Goal: Download file/media

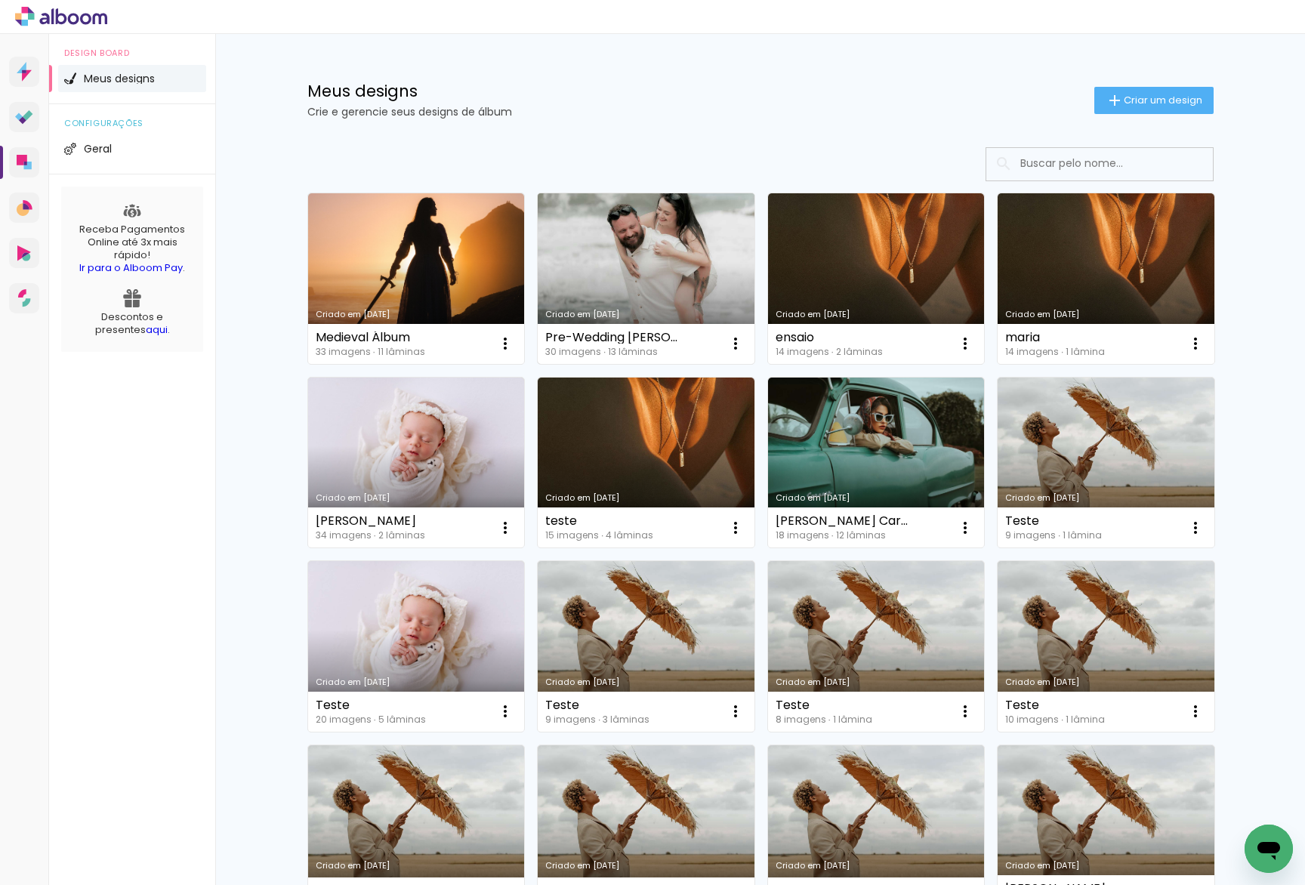
click at [677, 270] on link "Criado em [DATE]" at bounding box center [646, 278] width 217 height 171
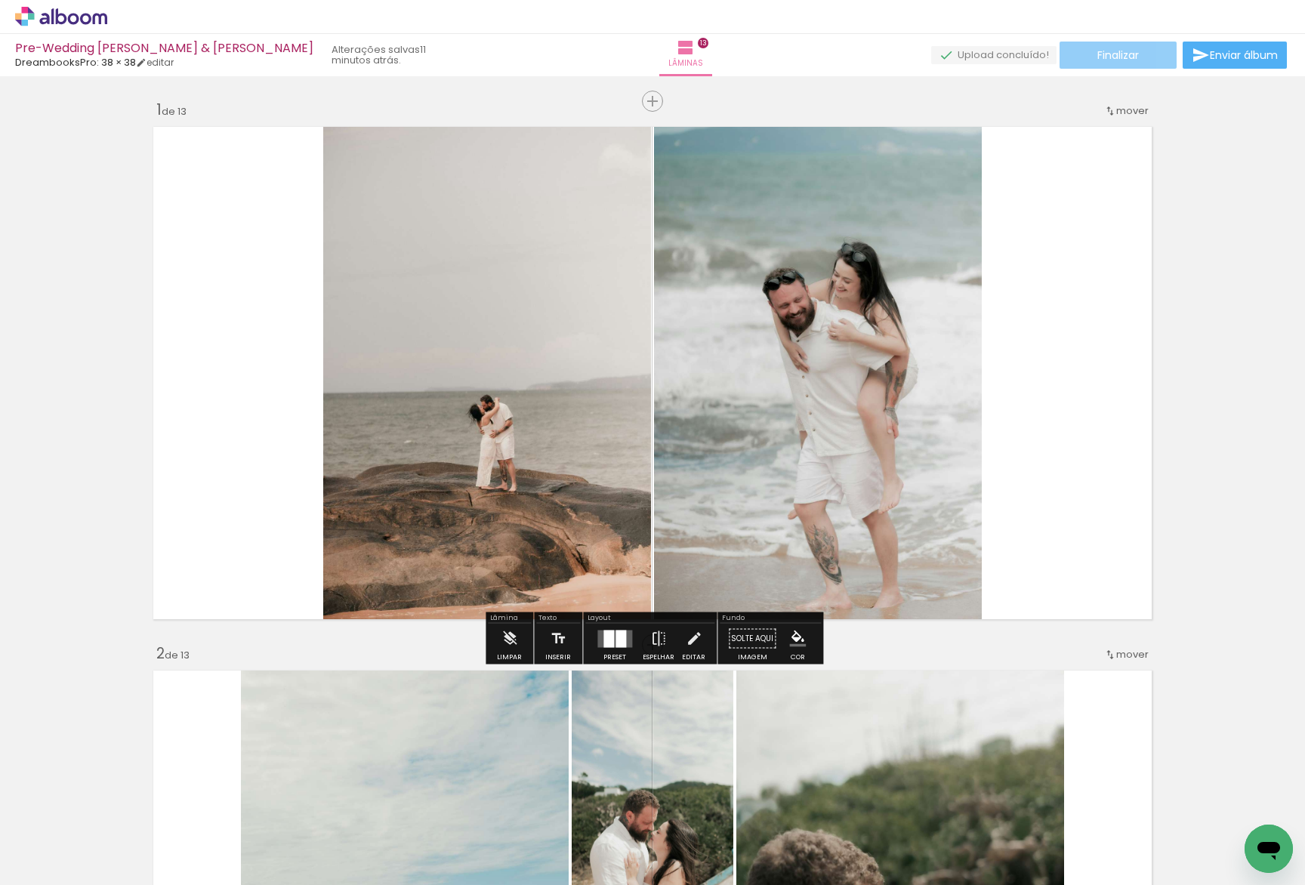
click at [1154, 56] on paper-button "Finalizar" at bounding box center [1118, 55] width 117 height 27
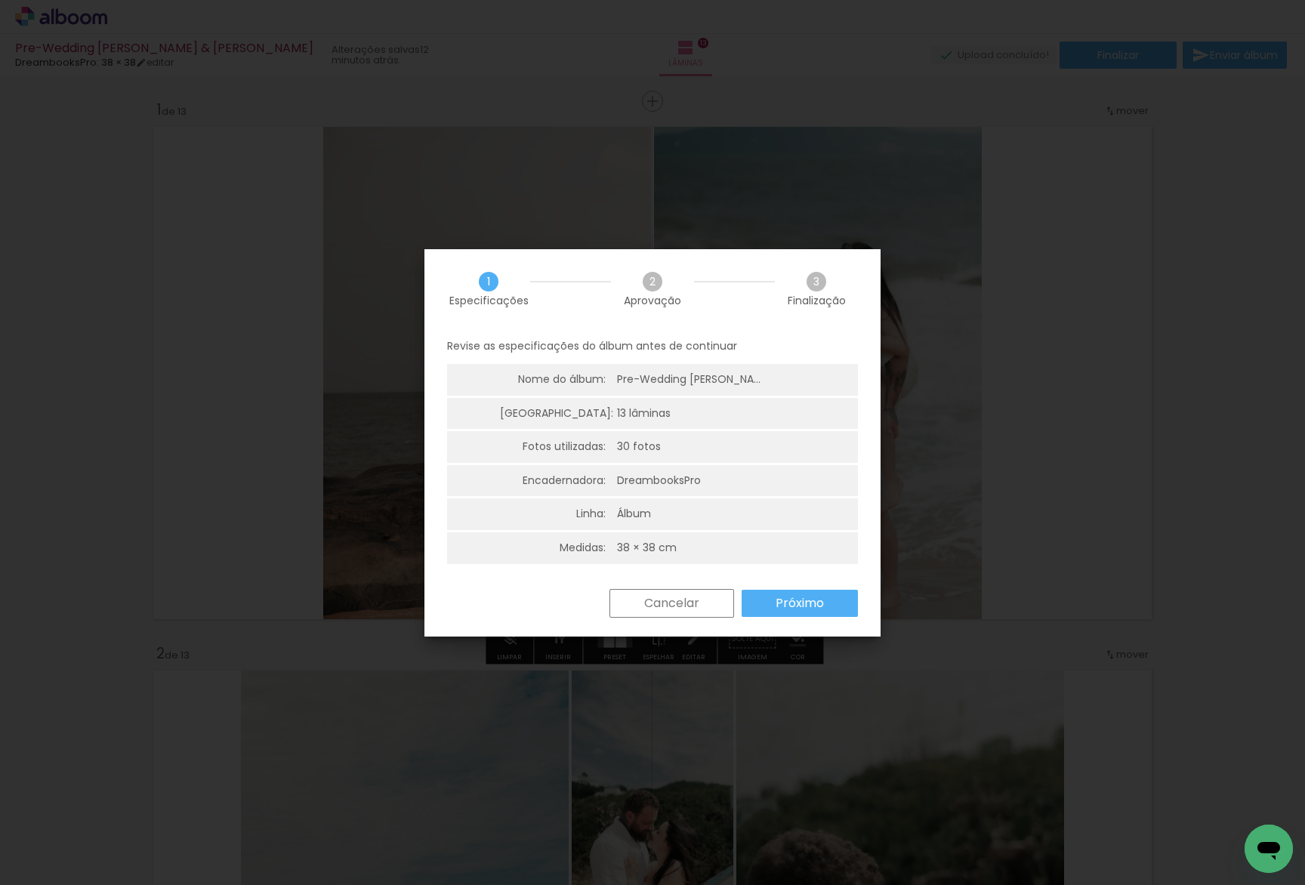
click at [769, 608] on paper-button "Próximo" at bounding box center [800, 603] width 116 height 27
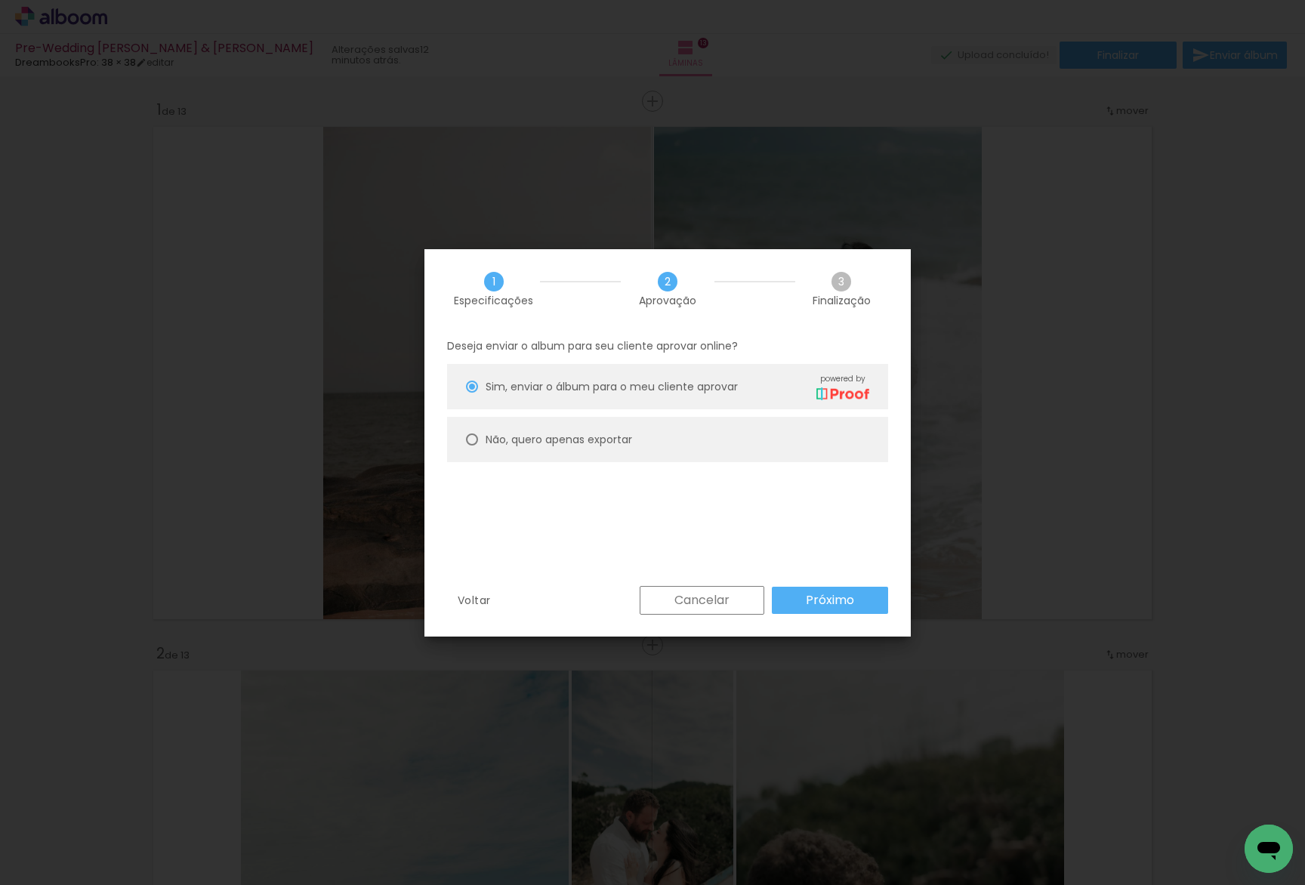
click at [0, 0] on slot "Não, quero apenas exportar" at bounding box center [0, 0] width 0 height 0
type paper-radio-button "on"
click at [805, 592] on paper-button "Próximo" at bounding box center [830, 600] width 116 height 27
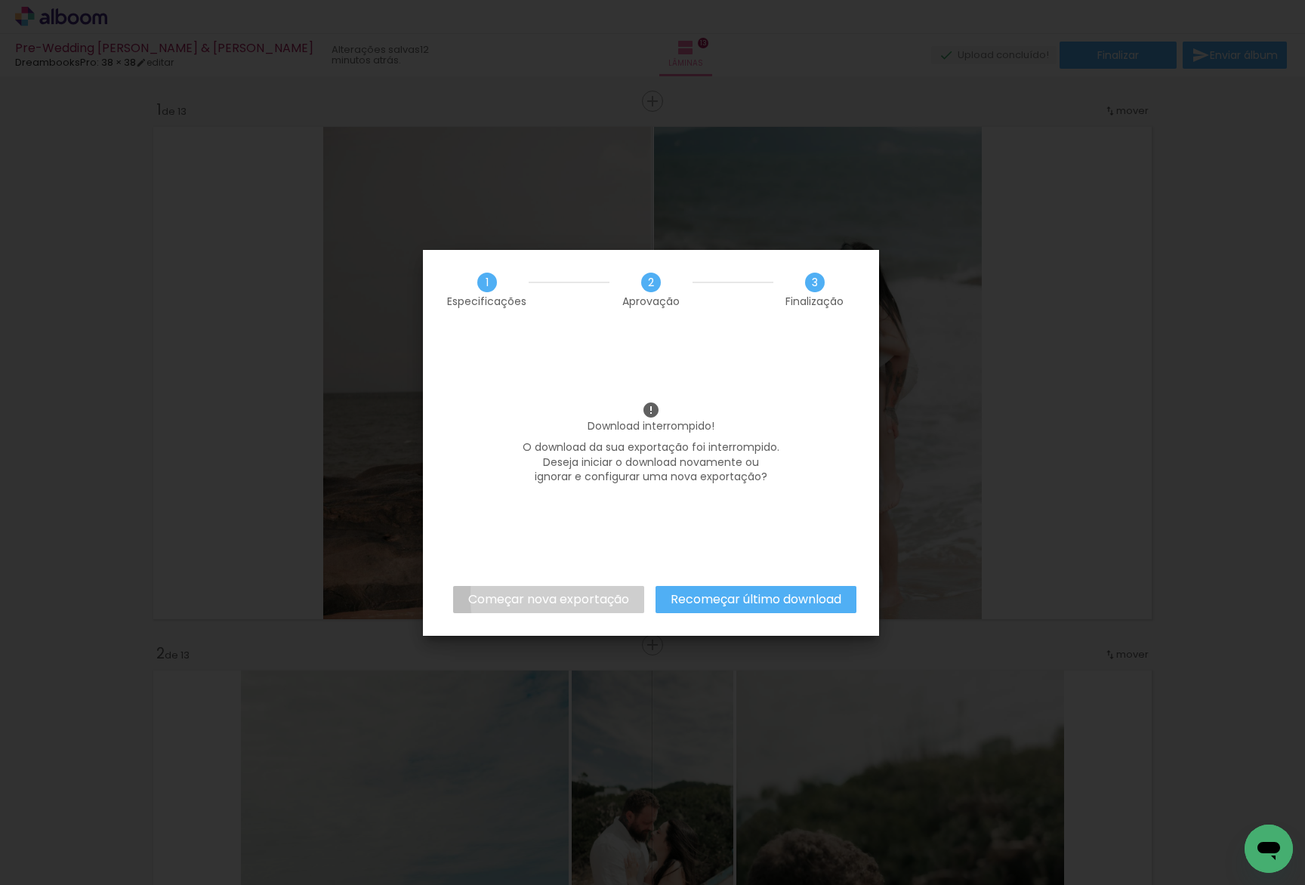
click at [0, 0] on slot "Começar nova exportação" at bounding box center [0, 0] width 0 height 0
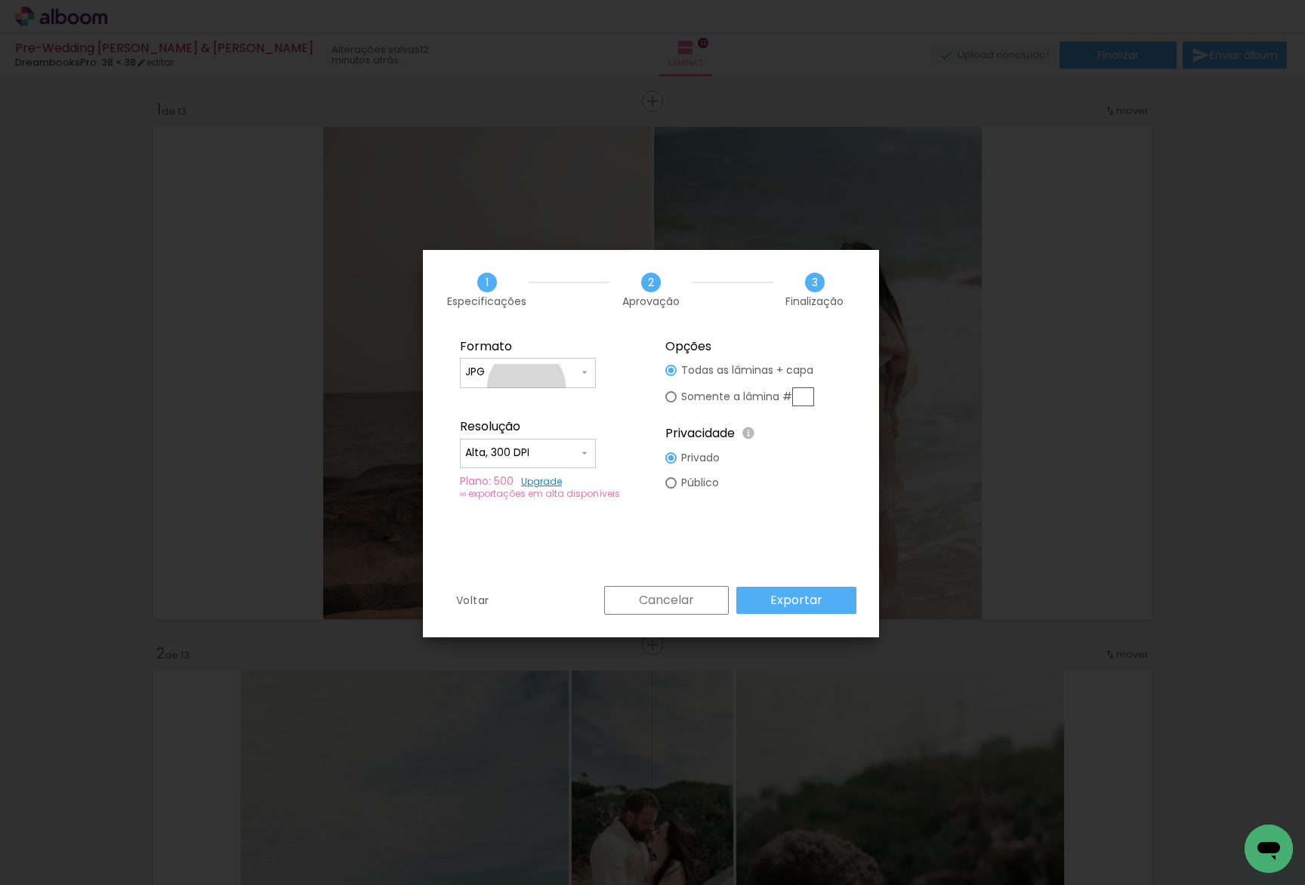
click at [527, 387] on paper-input-container "JPG" at bounding box center [528, 373] width 136 height 30
click at [545, 374] on paper-item "JPG" at bounding box center [528, 370] width 136 height 30
click at [707, 491] on paper-radio-button "Público" at bounding box center [693, 483] width 54 height 25
type paper-radio-button "on"
click at [0, 0] on slot "Exportar" at bounding box center [0, 0] width 0 height 0
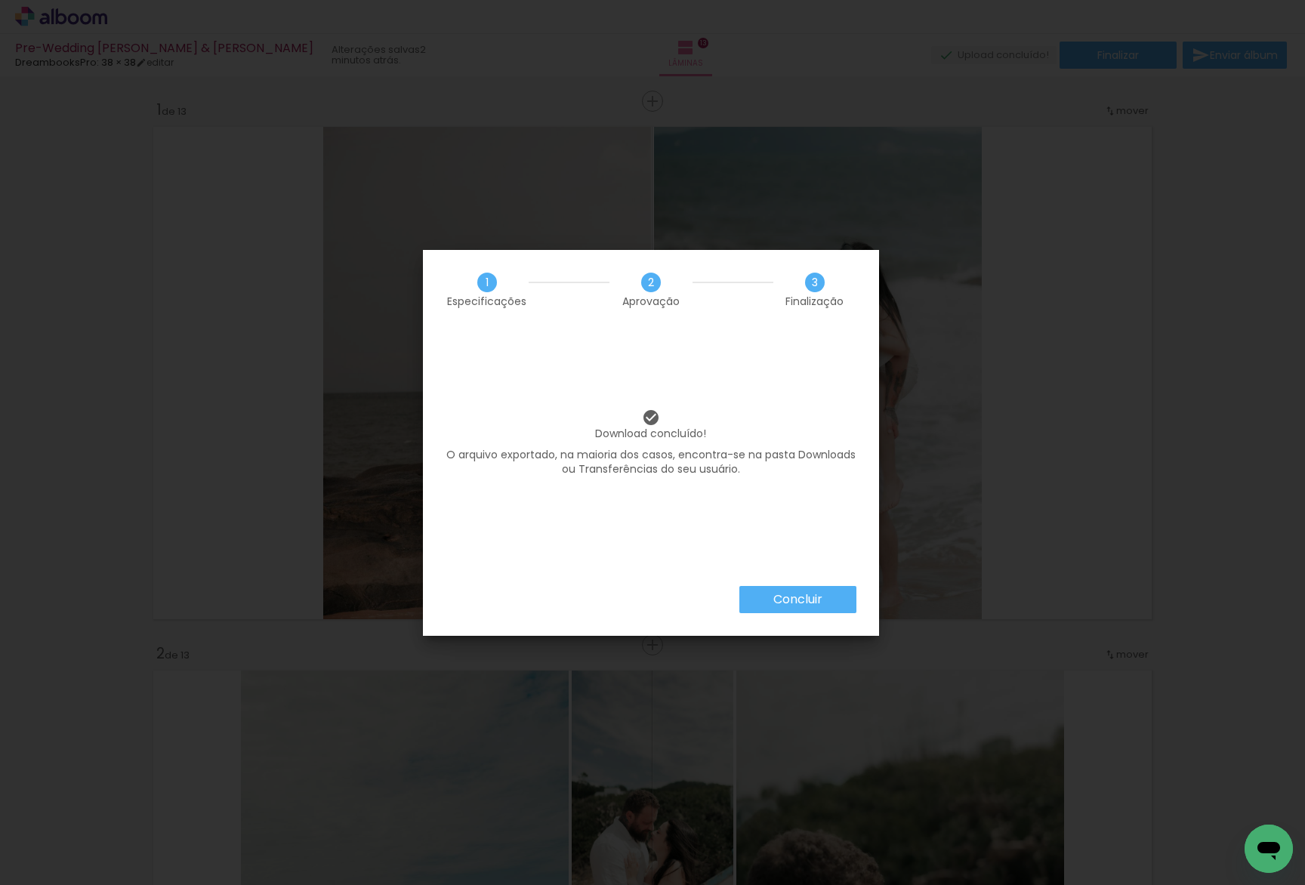
click at [0, 0] on slot "Concluir" at bounding box center [0, 0] width 0 height 0
